Goal: Check status: Check status

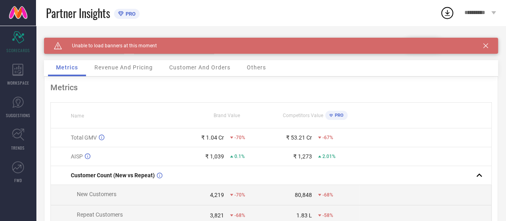
click at [488, 48] on icon at bounding box center [486, 45] width 5 height 5
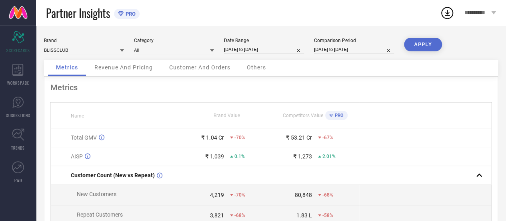
click at [260, 53] on input "[DATE] to [DATE]" at bounding box center [264, 49] width 80 height 8
select select "9"
select select "2025"
select select "10"
select select "2025"
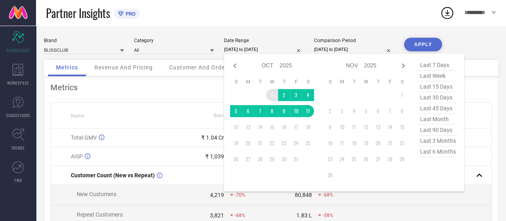
type input "After [DATE]"
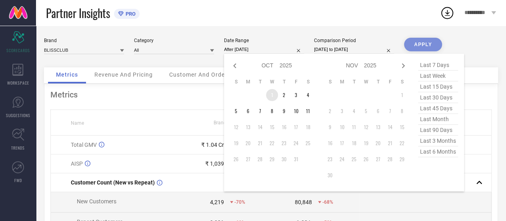
click at [273, 94] on td "1" at bounding box center [272, 95] width 12 height 12
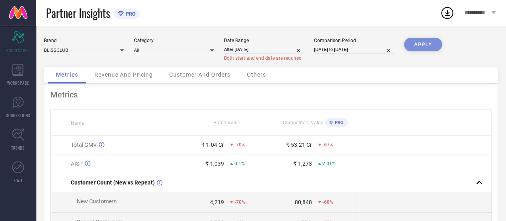
click at [250, 44] on div "Date Range After [DATE] Both start and end date are required" at bounding box center [264, 50] width 80 height 24
select select "9"
select select "2025"
select select "10"
select select "2025"
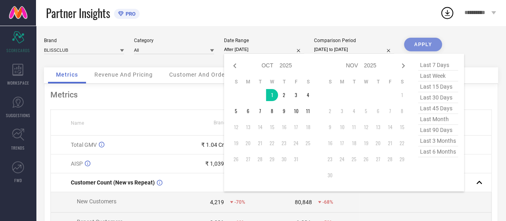
click at [247, 50] on input "After [DATE]" at bounding box center [264, 49] width 80 height 8
type input "[DATE] to [DATE]"
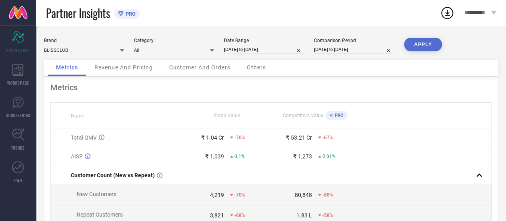
click at [261, 44] on div "Date Range [DATE] to [DATE]" at bounding box center [264, 46] width 80 height 16
select select "9"
select select "2025"
select select "10"
select select "2025"
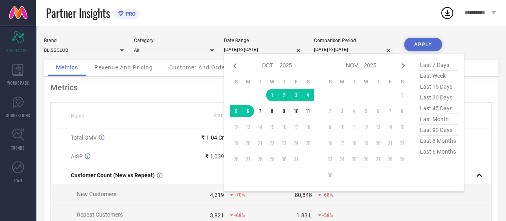
click at [261, 49] on input "[DATE] to [DATE]" at bounding box center [264, 49] width 80 height 8
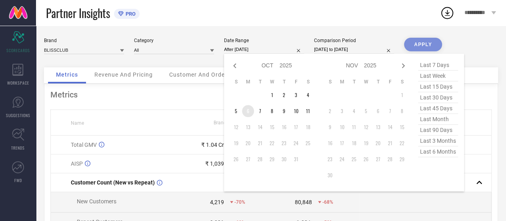
click at [251, 110] on td "6" at bounding box center [248, 111] width 12 height 12
type input "[DATE] to [DATE]"
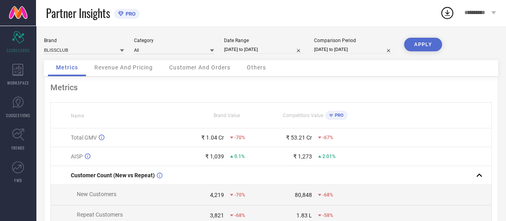
select select "8"
select select "2025"
select select "9"
select select "2025"
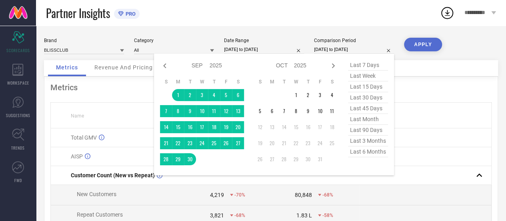
click at [339, 51] on input "[DATE] to [DATE]" at bounding box center [354, 49] width 80 height 8
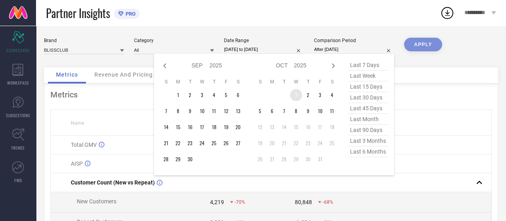
click at [296, 95] on td "1" at bounding box center [296, 95] width 12 height 12
type input "[DATE] to [DATE]"
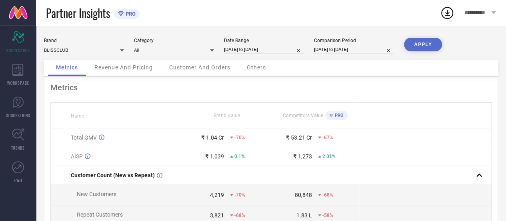
click at [422, 46] on button "APPLY" at bounding box center [423, 45] width 38 height 14
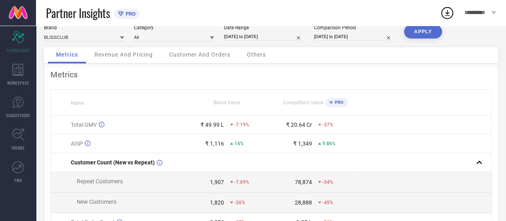
scroll to position [12, 0]
click at [118, 57] on span "Revenue And Pricing" at bounding box center [123, 55] width 58 height 6
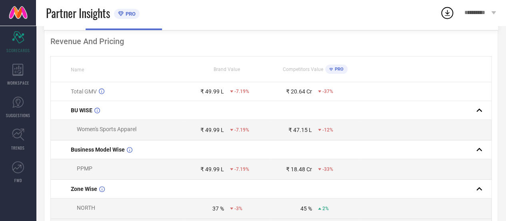
scroll to position [0, 0]
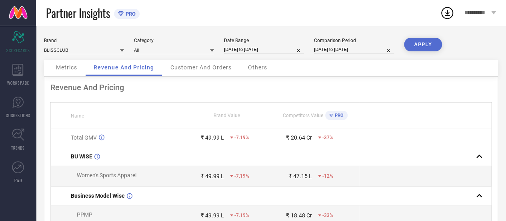
click at [247, 52] on input "[DATE] to [DATE]" at bounding box center [264, 49] width 80 height 8
select select "9"
select select "2025"
select select "10"
select select "2025"
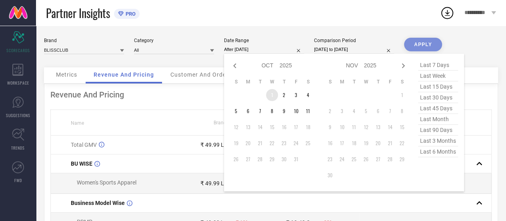
click at [271, 92] on td "1" at bounding box center [272, 95] width 12 height 12
type input "[DATE] to [DATE]"
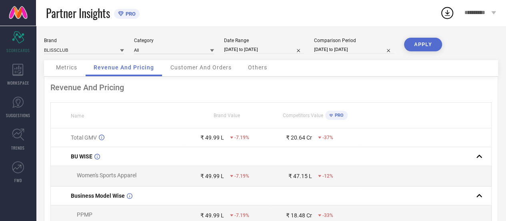
click at [425, 46] on button "APPLY" at bounding box center [423, 45] width 38 height 14
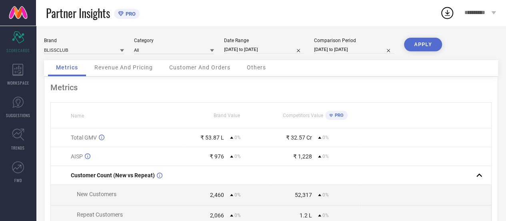
click at [103, 65] on span "Revenue And Pricing" at bounding box center [123, 67] width 58 height 6
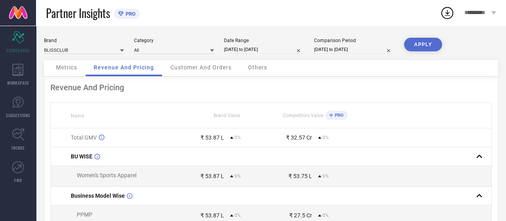
click at [262, 43] on div "Date Range" at bounding box center [264, 41] width 80 height 6
select select "9"
select select "2025"
select select "10"
select select "2025"
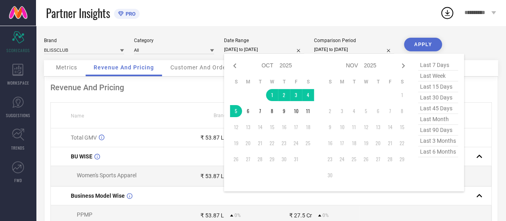
click at [260, 48] on input "[DATE] to [DATE]" at bounding box center [264, 49] width 80 height 8
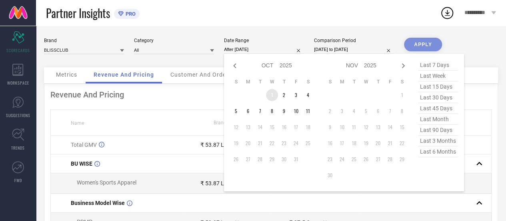
click at [271, 95] on td "1" at bounding box center [272, 95] width 12 height 12
type input "[DATE] to [DATE]"
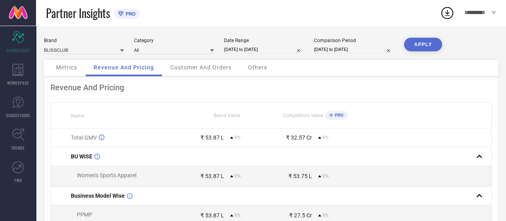
click at [419, 49] on button "APPLY" at bounding box center [423, 45] width 38 height 14
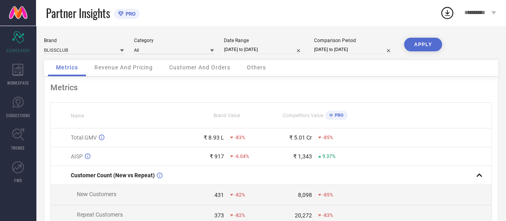
select select "9"
select select "2025"
select select "10"
select select "2025"
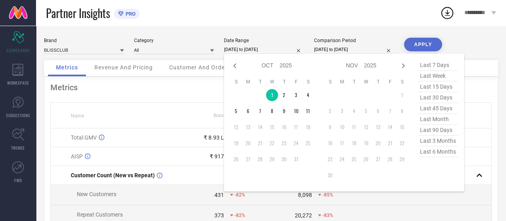
click at [251, 49] on input "[DATE] to [DATE]" at bounding box center [264, 49] width 80 height 8
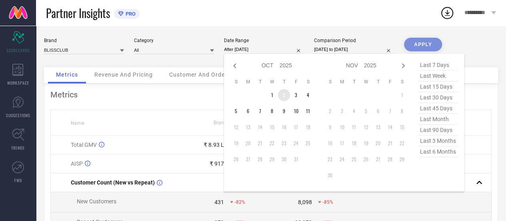
click at [285, 96] on td "2" at bounding box center [284, 95] width 12 height 12
type input "[DATE] to [DATE]"
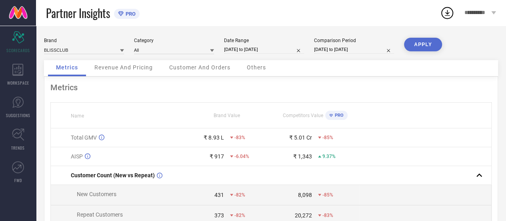
click at [415, 46] on button "APPLY" at bounding box center [423, 45] width 38 height 14
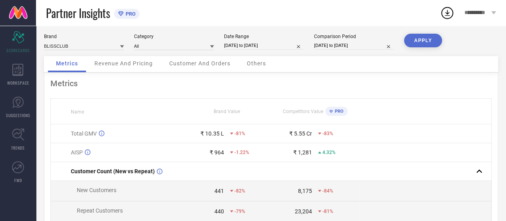
scroll to position [4, 0]
select select "9"
select select "2025"
select select "10"
select select "2025"
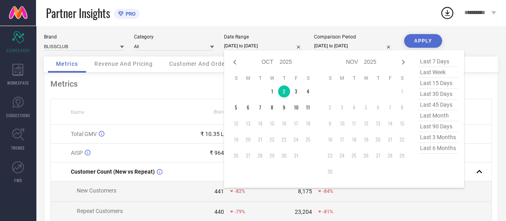
click at [230, 46] on input "[DATE] to [DATE]" at bounding box center [264, 46] width 80 height 8
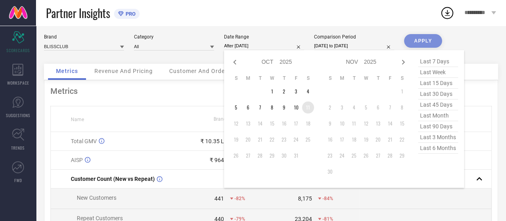
click at [307, 108] on td "11" at bounding box center [308, 107] width 12 height 12
type input "[DATE] to [DATE]"
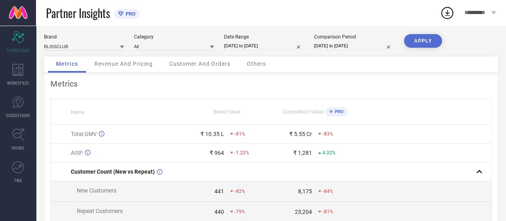
click at [418, 44] on button "APPLY" at bounding box center [423, 41] width 38 height 14
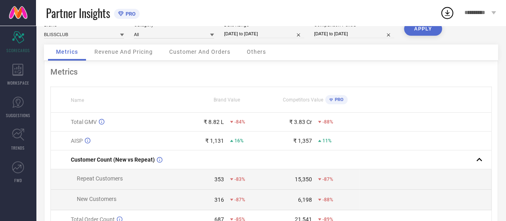
scroll to position [14, 0]
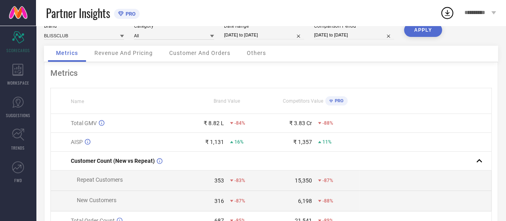
click at [130, 50] on span "Revenue And Pricing" at bounding box center [123, 53] width 58 height 6
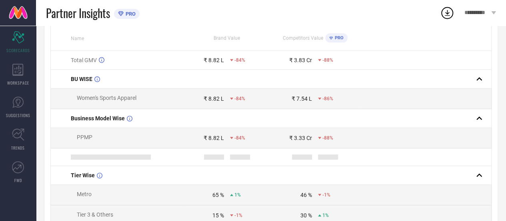
scroll to position [0, 0]
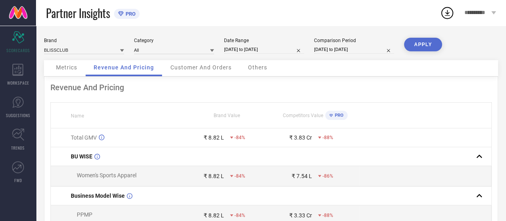
select select "9"
select select "2025"
select select "10"
select select "2025"
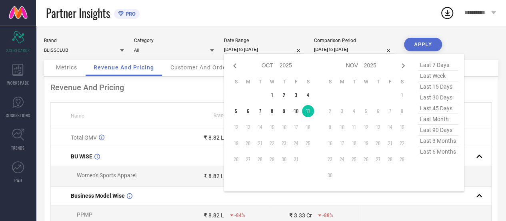
click at [247, 50] on input "[DATE] to [DATE]" at bounding box center [264, 49] width 80 height 8
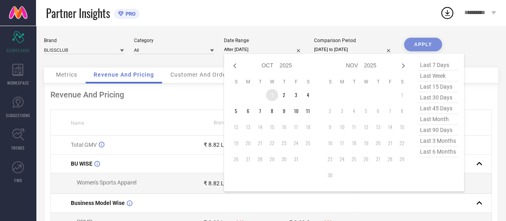
click at [271, 96] on td "1" at bounding box center [272, 95] width 12 height 12
type input "[DATE] to [DATE]"
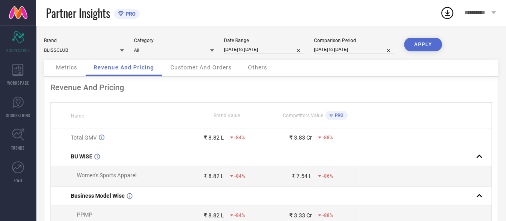
select select "9"
select select "2025"
select select "10"
select select "2025"
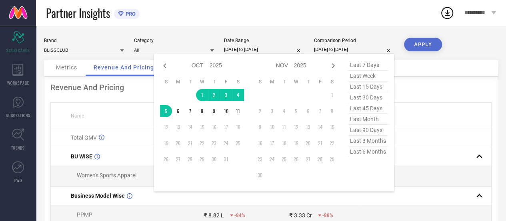
click at [345, 50] on input "[DATE] to [DATE]" at bounding box center [354, 49] width 80 height 8
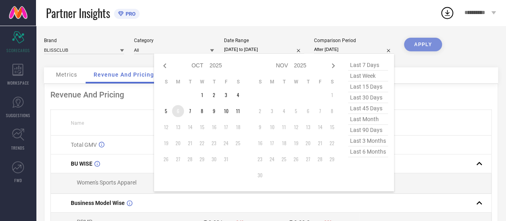
click at [179, 111] on td "6" at bounding box center [178, 111] width 12 height 12
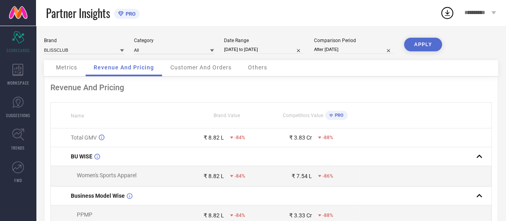
type input "[DATE] to [DATE]"
click at [423, 49] on button "APPLY" at bounding box center [423, 45] width 38 height 14
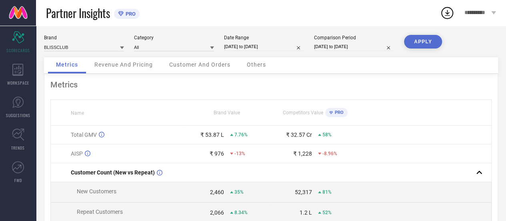
scroll to position [2, 0]
select select "9"
select select "2025"
select select "10"
select select "2025"
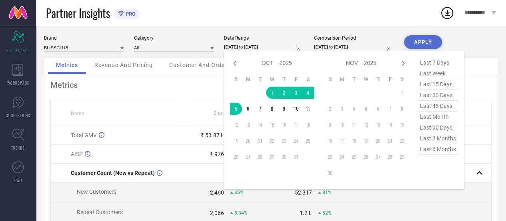
click at [252, 46] on input "[DATE] to [DATE]" at bounding box center [264, 47] width 80 height 8
click at [271, 95] on td "1" at bounding box center [272, 92] width 12 height 12
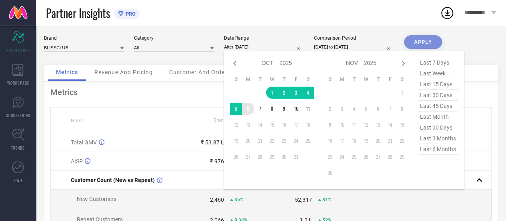
type input "[DATE] to [DATE]"
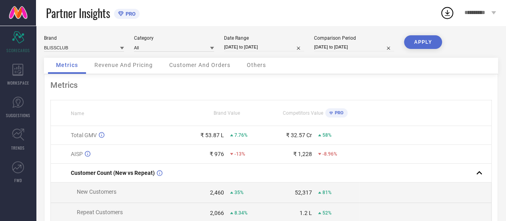
select select "9"
select select "2025"
select select "10"
select select "2025"
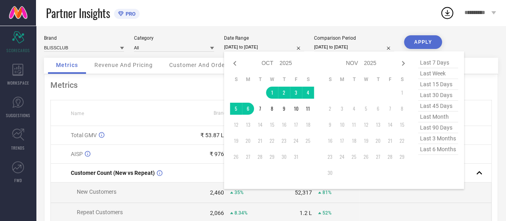
click at [261, 46] on input "[DATE] to [DATE]" at bounding box center [264, 47] width 80 height 8
click at [249, 108] on td "6" at bounding box center [248, 108] width 12 height 12
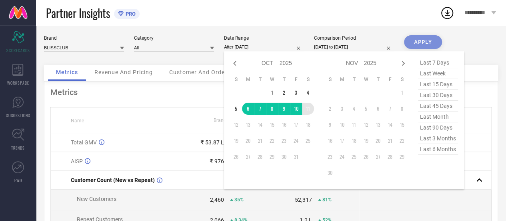
type input "[DATE] to [DATE]"
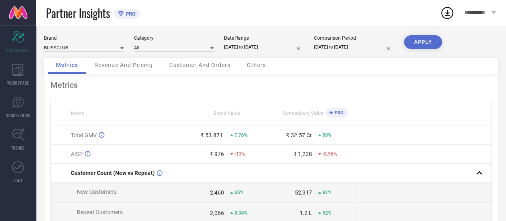
select select "9"
select select "2025"
select select "10"
select select "2025"
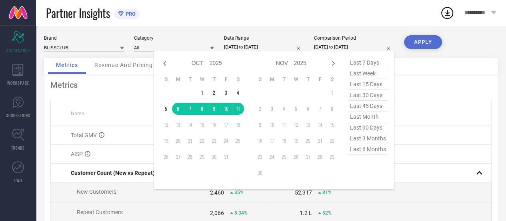
click at [350, 44] on input "[DATE] to [DATE]" at bounding box center [354, 47] width 80 height 8
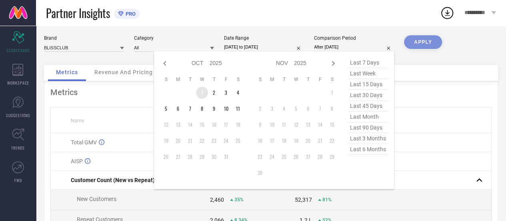
click at [202, 92] on td "1" at bounding box center [202, 92] width 12 height 12
type input "[DATE] to [DATE]"
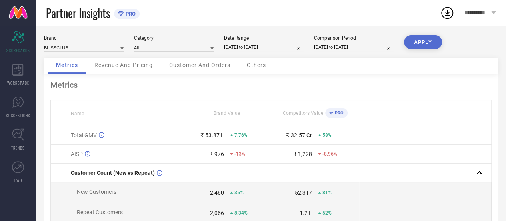
click at [422, 48] on button "APPLY" at bounding box center [423, 42] width 38 height 14
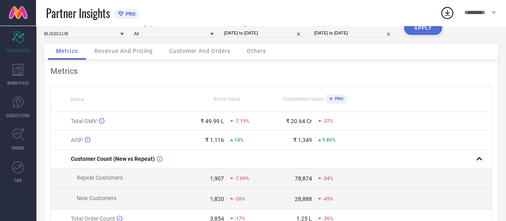
scroll to position [16, 0]
click at [102, 53] on span "Revenue And Pricing" at bounding box center [123, 51] width 58 height 6
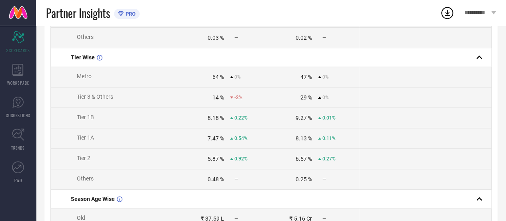
scroll to position [402, 0]
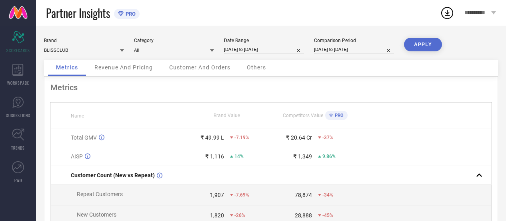
scroll to position [114, 0]
